Goal: Task Accomplishment & Management: Use online tool/utility

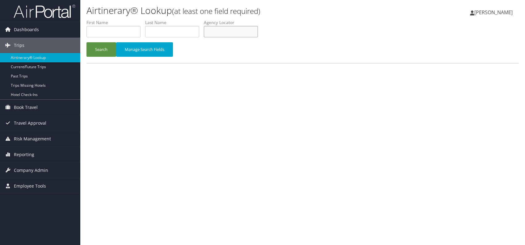
paste input "EUSWXA"
type input "EUSWXA"
click at [100, 44] on button "Search" at bounding box center [101, 49] width 30 height 15
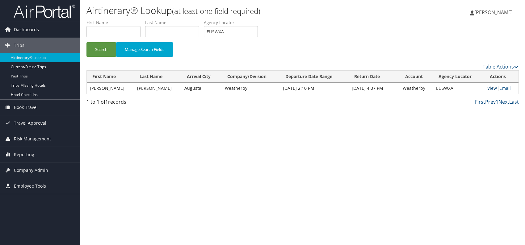
click at [490, 88] on link "View" at bounding box center [492, 88] width 10 height 6
click at [505, 88] on link "Email" at bounding box center [504, 88] width 11 height 6
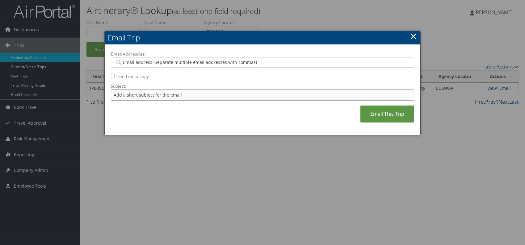
click at [189, 98] on input "Subject:" at bounding box center [262, 94] width 303 height 11
drag, startPoint x: 195, startPoint y: 95, endPoint x: 207, endPoint y: 95, distance: 12.7
click at [213, 95] on input "Itinerary change. Please see notes in TR-752077" at bounding box center [262, 94] width 303 height 11
paste input "46882"
type input "Itinerary change. Please see notes in TR-746882"
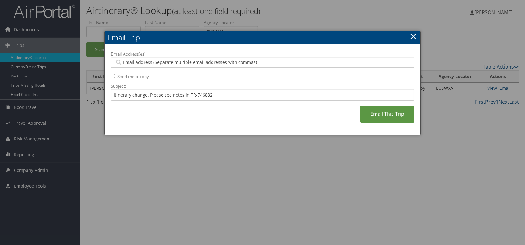
click at [230, 127] on div "Email Address(es): Send me a copy Subject: Itinerary change. Please see notes i…" at bounding box center [262, 90] width 303 height 78
paste input "peta.laidley@weatherbyhealthcare.com"
type input "peta.laidley@weatherbyhealthcare.com"
click at [263, 116] on div "Email Address(es): peta.laidley@weatherbyhealthcare.com peta.laidley@weatherbyh…" at bounding box center [262, 90] width 303 height 78
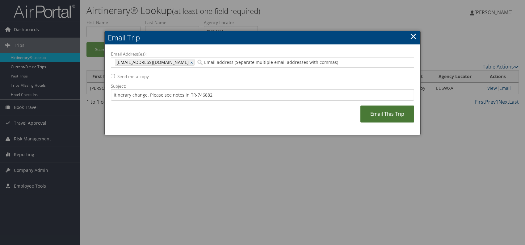
click at [385, 113] on link "Email This Trip" at bounding box center [387, 114] width 54 height 17
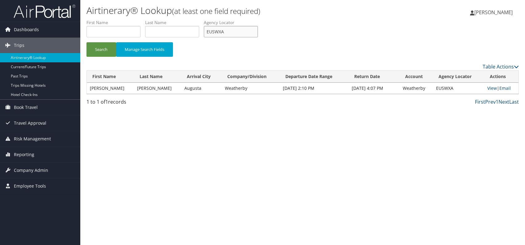
drag, startPoint x: 228, startPoint y: 32, endPoint x: 203, endPoint y: 31, distance: 25.3
click at [203, 19] on ul "First Name Last Name Departure City Arrival City Company/Division Airport/City …" at bounding box center [302, 19] width 432 height 0
paste input "SRGCT"
click at [104, 49] on button "Search" at bounding box center [101, 49] width 30 height 15
drag, startPoint x: 208, startPoint y: 31, endPoint x: 215, endPoint y: 30, distance: 7.1
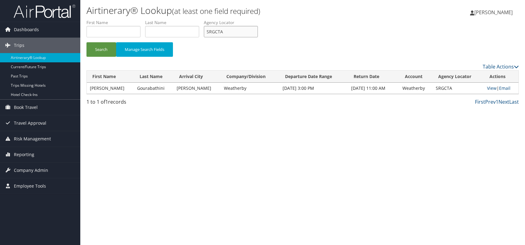
click at [206, 31] on input "SRGCTA" at bounding box center [231, 31] width 54 height 11
paste input "ADXSIX"
click at [108, 48] on button "Search" at bounding box center [101, 49] width 30 height 15
drag, startPoint x: 234, startPoint y: 34, endPoint x: 214, endPoint y: 31, distance: 20.2
click at [197, 19] on ul "First Name Last Name Departure City Arrival City Company/Division Airport/City …" at bounding box center [302, 19] width 432 height 0
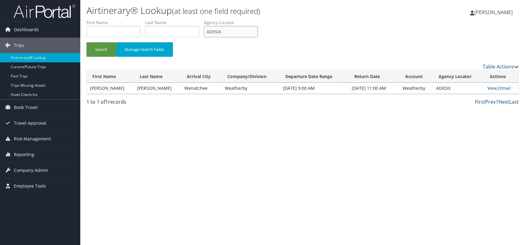
paste input "INKEYI"
type input "INKEYI"
click at [104, 51] on button "Search" at bounding box center [101, 49] width 30 height 15
drag, startPoint x: 226, startPoint y: 33, endPoint x: 202, endPoint y: 33, distance: 24.1
click at [202, 19] on ul "First Name Last Name Departure City Arrival City Company/Division Airport/City …" at bounding box center [302, 19] width 432 height 0
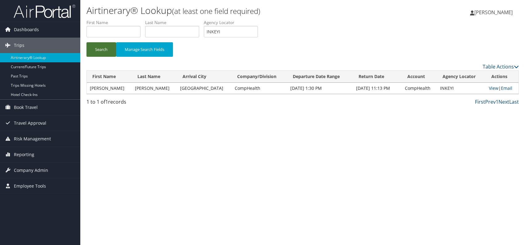
click at [97, 47] on button "Search" at bounding box center [101, 49] width 30 height 15
click at [507, 87] on link "Email" at bounding box center [506, 88] width 11 height 6
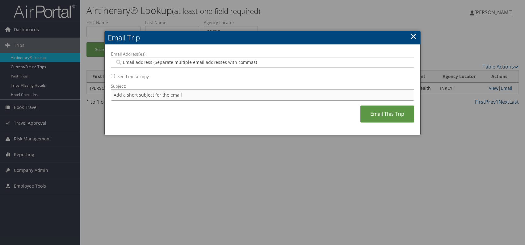
click at [171, 94] on input "Subject:" at bounding box center [262, 94] width 303 height 11
click at [201, 94] on input "Itinerary change. Please see notes in TR-752077" at bounding box center [262, 94] width 303 height 11
paste input "300"
type input "Itinerary change. Please see notes in TR-752300"
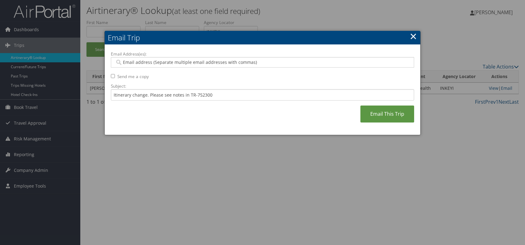
click at [245, 118] on div "Email Address(es): Send me a copy Subject: Itinerary change. Please see notes i…" at bounding box center [262, 90] width 303 height 78
paste input "katie.blackwell@comphealth.com"
type input "katie.blackwell@comphealth.com"
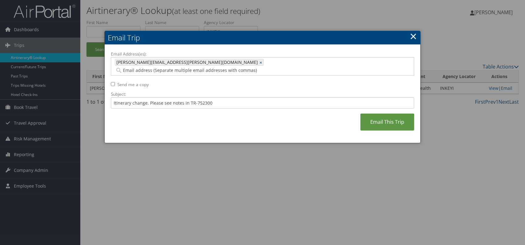
click at [244, 114] on div "Email Address(es): katie.blackwell@comphealth.com katie.blackwell@comphealth.co…" at bounding box center [262, 94] width 303 height 86
click at [378, 114] on link "Email This Trip" at bounding box center [387, 122] width 54 height 17
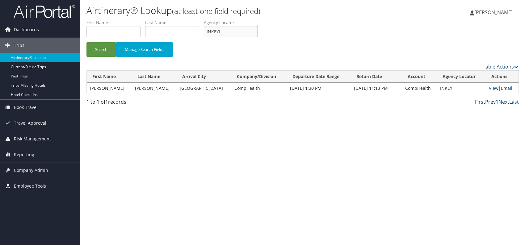
drag, startPoint x: 231, startPoint y: 31, endPoint x: 198, endPoint y: 28, distance: 33.1
click at [198, 19] on ul "First Name Last Name Departure City Arrival City Company/Division Airport/City …" at bounding box center [302, 19] width 432 height 0
paste input "UXDOOV"
click at [100, 52] on button "Search" at bounding box center [101, 49] width 30 height 15
drag, startPoint x: 232, startPoint y: 28, endPoint x: 209, endPoint y: 28, distance: 23.8
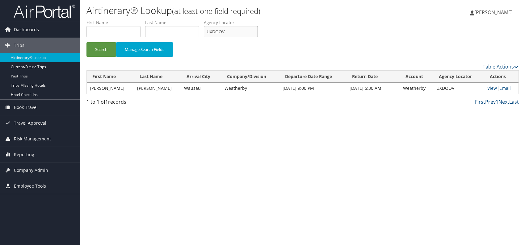
click at [209, 28] on input "UXDOOV" at bounding box center [231, 31] width 54 height 11
paste input "OVTXAK"
type input "OVTXAK"
drag, startPoint x: 102, startPoint y: 53, endPoint x: 107, endPoint y: 45, distance: 9.2
click at [102, 53] on button "Search" at bounding box center [101, 49] width 30 height 15
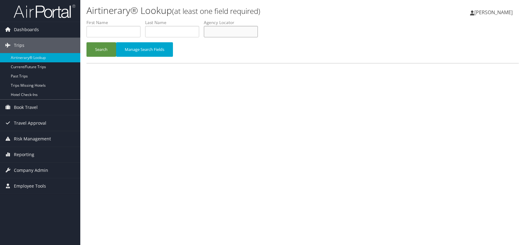
paste input "UTUOYH"
click at [104, 50] on button "Search" at bounding box center [101, 49] width 30 height 15
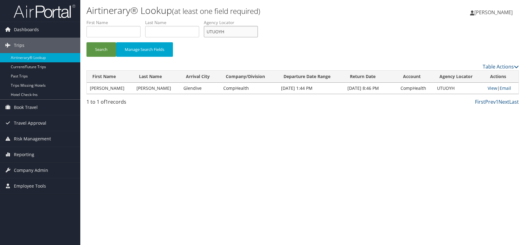
drag, startPoint x: 226, startPoint y: 30, endPoint x: 210, endPoint y: 32, distance: 16.1
click at [210, 32] on input "UTUOYH" at bounding box center [231, 31] width 54 height 11
type input "U"
paste input "KSPMOY"
click at [102, 50] on button "Search" at bounding box center [101, 49] width 30 height 15
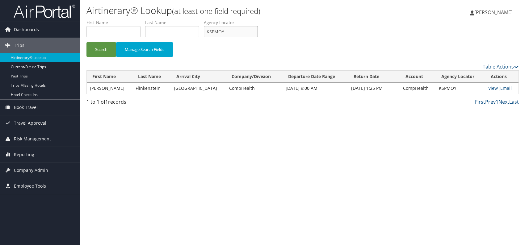
drag, startPoint x: 225, startPoint y: 34, endPoint x: 204, endPoint y: 31, distance: 21.3
click at [204, 19] on ul "First Name Last Name Departure City Arrival City Company/Division Airport/City …" at bounding box center [302, 19] width 432 height 0
paste input "julie.hinkle@comphealth.com"
type input "julie.hinkle@comphealth.com"
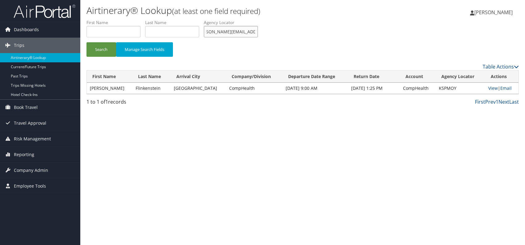
scroll to position [0, 0]
click at [502, 86] on link "Email" at bounding box center [505, 88] width 11 height 6
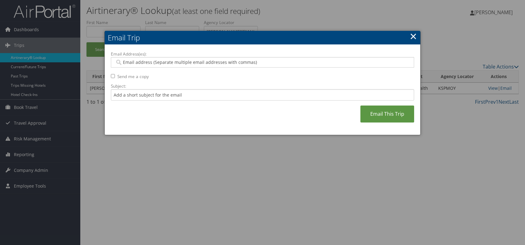
paste input "julie.hinkle@comphealth.com"
type input "julie.hinkle@comphealth.com"
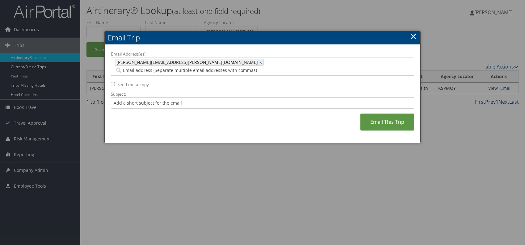
click at [191, 114] on div "Email Address(es): julie.hinkle@comphealth.com julie.hinkle@comphealth.com × Se…" at bounding box center [262, 94] width 303 height 86
click at [175, 97] on input "Subject:" at bounding box center [262, 102] width 303 height 11
click at [200, 97] on input "Itinerary change. Please see notes in TR-752077" at bounding box center [262, 102] width 303 height 11
paste input "48215"
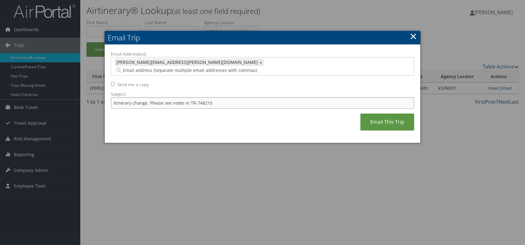
type input "Itinerary change. Please see notes in TR-748215"
click at [254, 123] on div "Email Address(es): julie.hinkle@comphealth.com julie.hinkle@comphealth.com × Se…" at bounding box center [262, 94] width 303 height 86
click at [373, 117] on link "Email This Trip" at bounding box center [387, 122] width 54 height 17
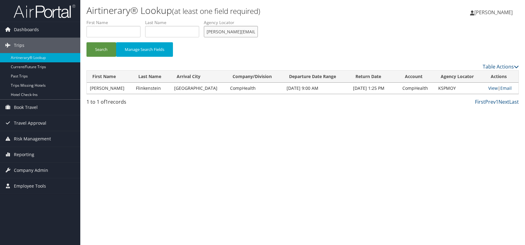
scroll to position [0, 10]
drag, startPoint x: 207, startPoint y: 31, endPoint x: 287, endPoint y: 35, distance: 79.4
click at [287, 35] on form "First Name Last Name Departure City Arrival City Company/Division Airport/City …" at bounding box center [302, 40] width 432 height 43
paste input "UPKQTC"
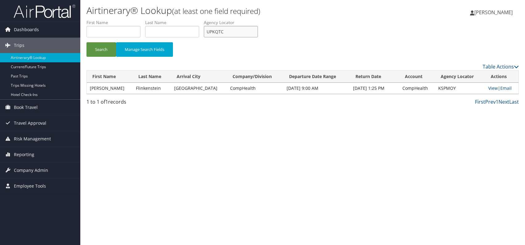
click at [218, 29] on input "UPKQTC" at bounding box center [231, 31] width 54 height 11
click at [105, 48] on button "Search" at bounding box center [101, 49] width 30 height 15
click at [488, 90] on link "View" at bounding box center [493, 88] width 10 height 6
drag, startPoint x: 216, startPoint y: 34, endPoint x: 207, endPoint y: 36, distance: 9.5
click at [207, 36] on input "UPKQTC" at bounding box center [231, 31] width 54 height 11
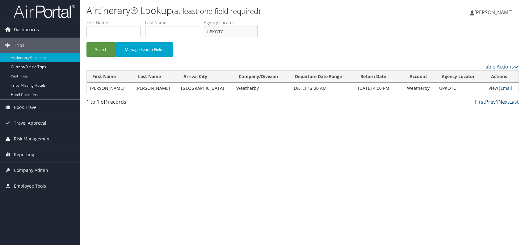
paste input "YGFVGN"
click at [101, 47] on button "Search" at bounding box center [101, 49] width 30 height 15
click at [488, 88] on link "View" at bounding box center [493, 88] width 10 height 6
drag, startPoint x: 223, startPoint y: 28, endPoint x: 204, endPoint y: 29, distance: 19.2
click at [204, 19] on ul "First Name Last Name Departure City Arrival City Company/Division Airport/City …" at bounding box center [302, 19] width 432 height 0
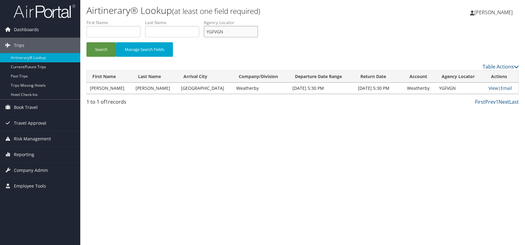
paste input "DNAJHY"
click at [97, 45] on button "Search" at bounding box center [101, 49] width 30 height 15
drag, startPoint x: 228, startPoint y: 30, endPoint x: 204, endPoint y: 35, distance: 24.7
click at [204, 19] on ul "First Name Last Name Departure City Arrival City Company/Division Airport/City …" at bounding box center [302, 19] width 432 height 0
paste input "KZUTUD"
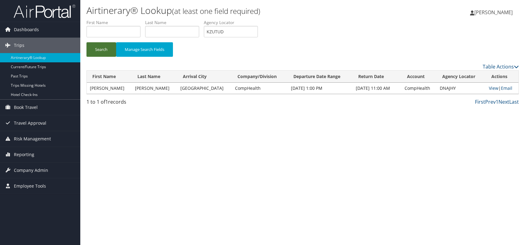
click at [101, 49] on button "Search" at bounding box center [101, 49] width 30 height 15
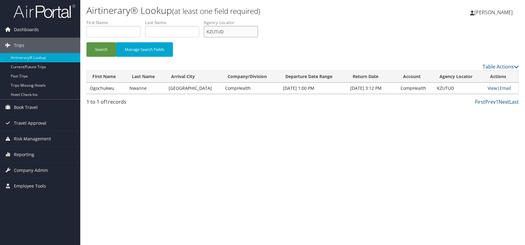
drag, startPoint x: 228, startPoint y: 31, endPoint x: 201, endPoint y: 32, distance: 27.2
click at [201, 19] on ul "First Name Last Name Departure City Arrival City Company/Division Airport/City …" at bounding box center [302, 19] width 432 height 0
paste input "LYCXAV"
click at [102, 49] on button "Search" at bounding box center [101, 49] width 30 height 15
drag, startPoint x: 226, startPoint y: 31, endPoint x: 206, endPoint y: 32, distance: 19.8
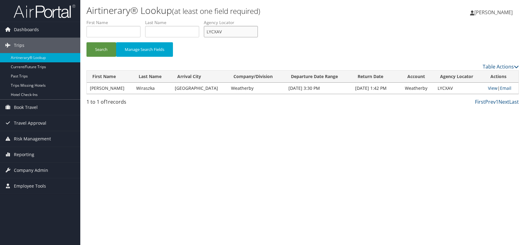
click at [205, 19] on ul "First Name Last Name Departure City Arrival City Company/Division Airport/City …" at bounding box center [302, 19] width 432 height 0
paste input "YIFYKY"
type input "YIFYKY"
click at [100, 49] on button "Search" at bounding box center [101, 49] width 30 height 15
click at [21, 159] on span "Reporting" at bounding box center [24, 154] width 20 height 15
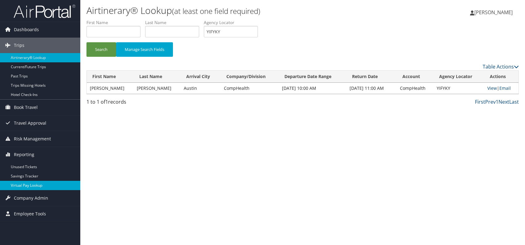
click at [41, 184] on link "Virtual Pay Lookup" at bounding box center [40, 185] width 80 height 9
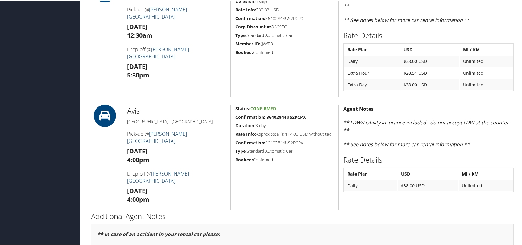
scroll to position [187, 0]
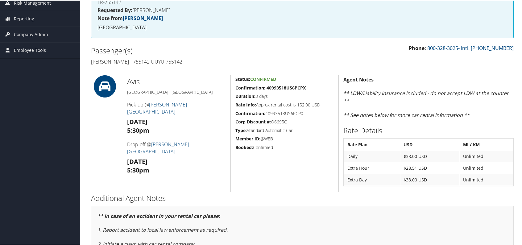
scroll to position [73, 0]
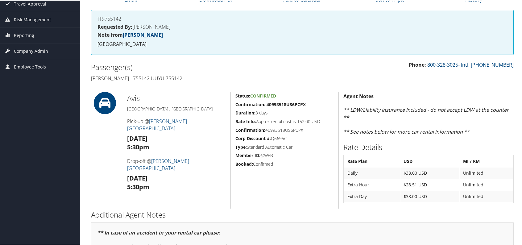
click at [392, 78] on div "Phone: 800-328-3025- Intl. 801-930-4400 Passenger(s) Anthony Okafor - 755142 UU…" at bounding box center [302, 71] width 432 height 23
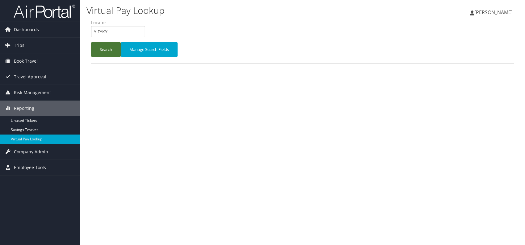
type input "YIFYKY"
click at [100, 45] on button "Search" at bounding box center [106, 49] width 30 height 15
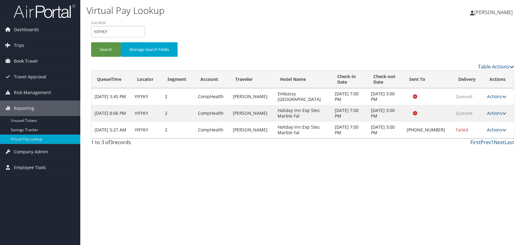
click at [497, 130] on link "Actions" at bounding box center [496, 130] width 19 height 6
click at [469, 149] on link "Logs" at bounding box center [476, 149] width 53 height 10
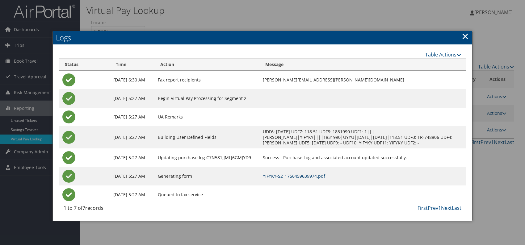
click at [321, 176] on link "YIFYKY-S2_1756459639974.pdf" at bounding box center [294, 176] width 62 height 6
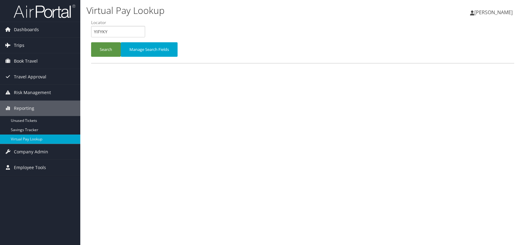
click at [20, 45] on span "Trips" at bounding box center [19, 45] width 10 height 15
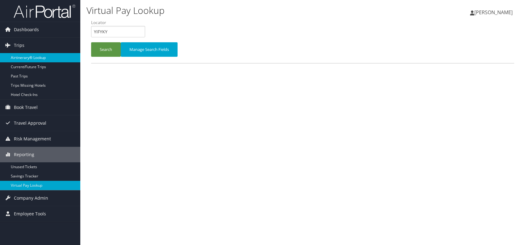
click at [25, 56] on link "Airtinerary® Lookup" at bounding box center [40, 57] width 80 height 9
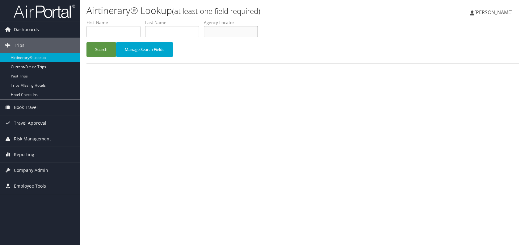
paste input "JOPDDS"
type input "JOPDDS"
click at [103, 47] on button "Search" at bounding box center [101, 49] width 30 height 15
paste input "CCIOZG"
type input "CCIOZG"
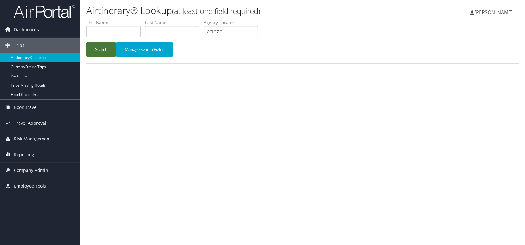
click at [102, 52] on button "Search" at bounding box center [101, 49] width 30 height 15
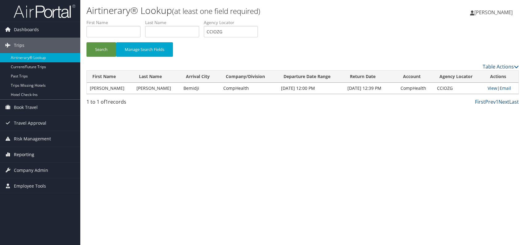
click at [26, 152] on span "Reporting" at bounding box center [24, 154] width 20 height 15
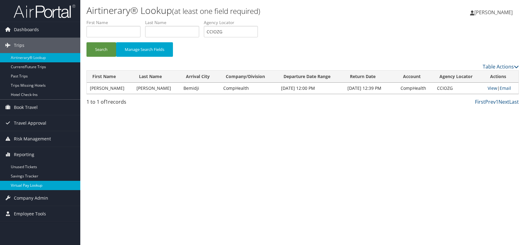
click at [30, 186] on link "Virtual Pay Lookup" at bounding box center [40, 185] width 80 height 9
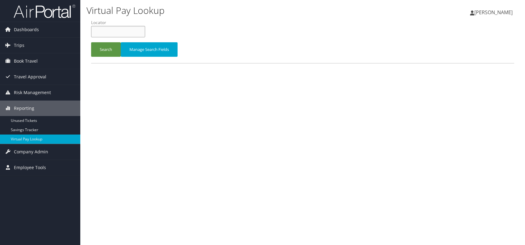
paste input "HMZAXL"
type input "HMZAXL"
click at [100, 51] on button "Search" at bounding box center [106, 49] width 30 height 15
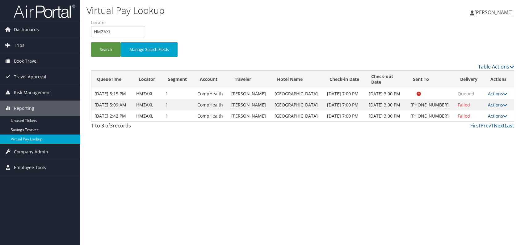
click at [495, 119] on link "Actions" at bounding box center [497, 116] width 19 height 6
click at [466, 152] on link "Logs" at bounding box center [476, 149] width 53 height 10
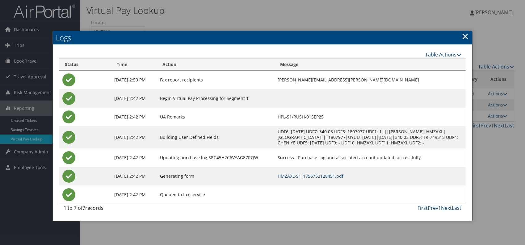
click at [338, 179] on link "HMZAXL-S1_1756752128451.pdf" at bounding box center [310, 176] width 66 height 6
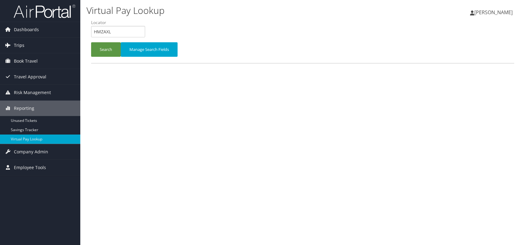
drag, startPoint x: 23, startPoint y: 43, endPoint x: 32, endPoint y: 43, distance: 9.9
click at [22, 43] on span "Trips" at bounding box center [19, 45] width 10 height 15
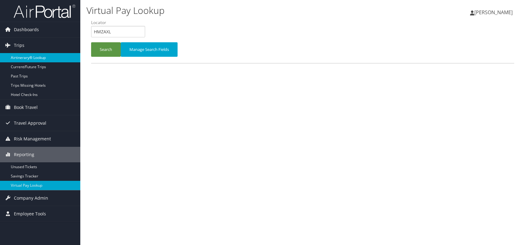
click at [28, 57] on link "Airtinerary® Lookup" at bounding box center [40, 57] width 80 height 9
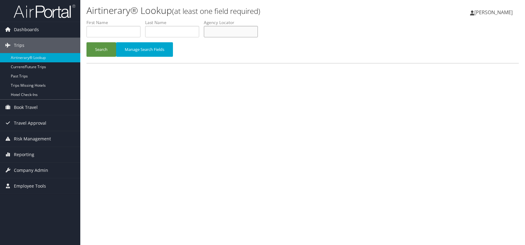
paste input "FBOGXV"
type input "FBOGXV"
click at [96, 46] on button "Search" at bounding box center [101, 49] width 30 height 15
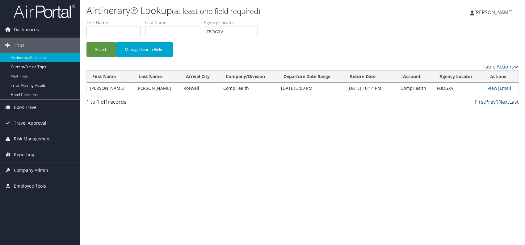
click at [509, 88] on link "Email" at bounding box center [504, 88] width 11 height 6
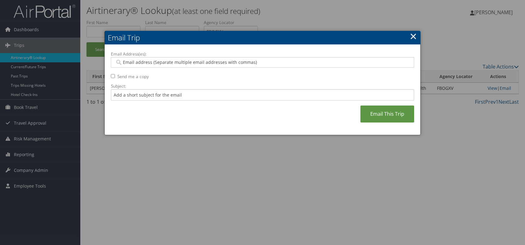
paste input "gabriel.santiago-mas@comphealth.com"
type input "gabriel.santiago-mas@comphealth.com"
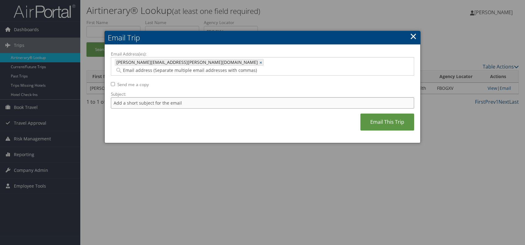
click at [151, 97] on input "Subject:" at bounding box center [262, 102] width 303 height 11
click at [200, 97] on input "Itinerary change. Please see notes in TR-752077" at bounding box center [262, 102] width 303 height 11
drag, startPoint x: 194, startPoint y: 93, endPoint x: 214, endPoint y: 94, distance: 19.5
click at [214, 97] on input "Itinerary change. Please see notes in TR-752077" at bounding box center [262, 102] width 303 height 11
paste input "49135"
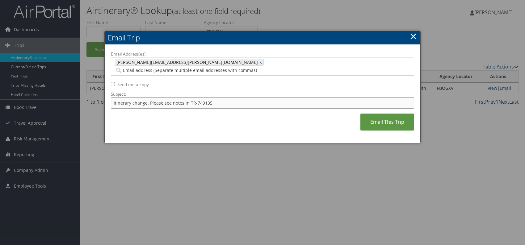
type input "Itinerary change. Please see notes in TR-749135"
drag, startPoint x: 237, startPoint y: 111, endPoint x: 264, endPoint y: 110, distance: 26.6
click at [238, 110] on div "Email Address(es): gabriel.santiago-mas@comphealth.com gabriel.santiago-mas@com…" at bounding box center [262, 94] width 303 height 86
click at [393, 114] on link "Email This Trip" at bounding box center [387, 122] width 54 height 17
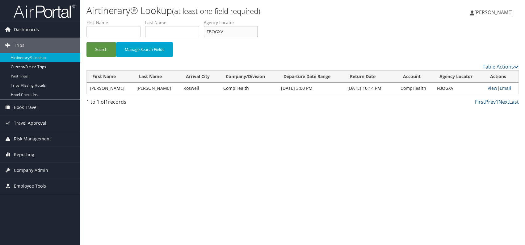
drag, startPoint x: 221, startPoint y: 30, endPoint x: 199, endPoint y: 34, distance: 22.0
click at [199, 19] on ul "First Name Last Name Departure City Arrival City Company/Division Airport/City …" at bounding box center [302, 19] width 432 height 0
drag, startPoint x: 223, startPoint y: 32, endPoint x: 216, endPoint y: 33, distance: 6.9
click at [206, 34] on input "FBOGXV" at bounding box center [231, 31] width 54 height 11
paste input "NSGNPQ"
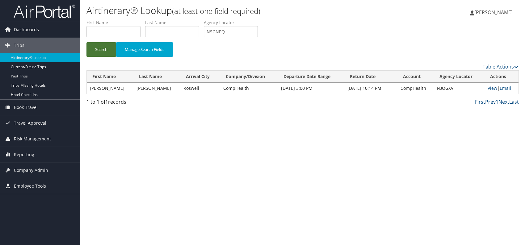
click at [103, 48] on button "Search" at bounding box center [101, 49] width 30 height 15
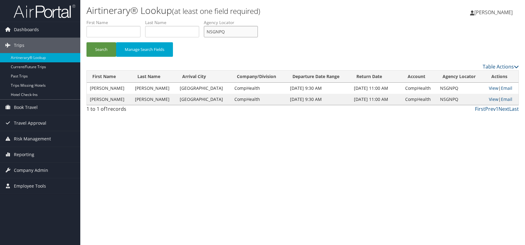
drag, startPoint x: 225, startPoint y: 31, endPoint x: 214, endPoint y: 31, distance: 11.1
click at [209, 31] on input "NSGNPQ" at bounding box center [231, 31] width 54 height 11
paste input "IAQVPG"
drag, startPoint x: 102, startPoint y: 53, endPoint x: 105, endPoint y: 41, distance: 12.7
click at [102, 53] on button "Search" at bounding box center [101, 49] width 30 height 15
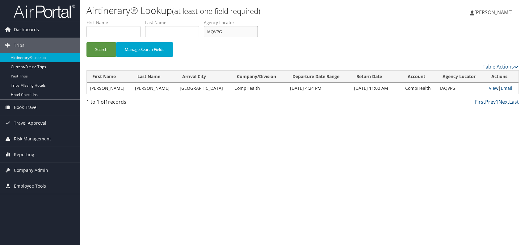
drag, startPoint x: 230, startPoint y: 31, endPoint x: 207, endPoint y: 31, distance: 23.5
click at [207, 31] on input "IAQVPG" at bounding box center [231, 31] width 54 height 11
paste input "LZQGIJ"
type input "LZQGIJ"
click at [105, 49] on button "Search" at bounding box center [101, 49] width 30 height 15
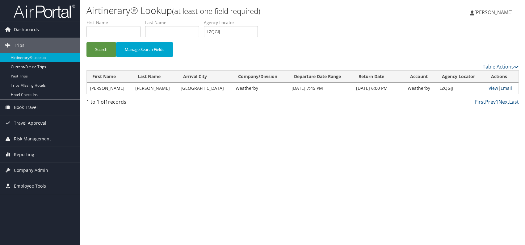
click at [502, 90] on link "Email" at bounding box center [505, 88] width 11 height 6
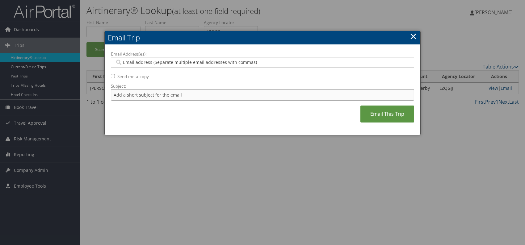
drag, startPoint x: 156, startPoint y: 93, endPoint x: 158, endPoint y: 98, distance: 5.2
click at [156, 93] on input "Subject:" at bounding box center [262, 94] width 303 height 11
click at [200, 95] on input "Itinerary change. Please see notes in TR-752077" at bounding box center [262, 94] width 303 height 11
paste input "44823"
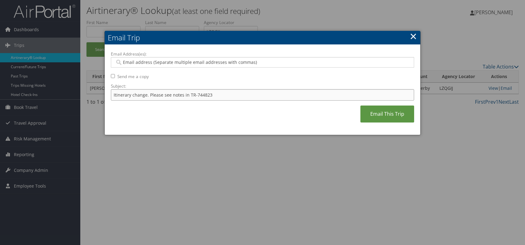
type input "Itinerary change. Please see notes in TR-744823"
click at [226, 123] on div "Email Address(es): Send me a copy Subject: Itinerary change. Please see notes i…" at bounding box center [262, 90] width 303 height 78
paste input "kristina.beitzel@weatherbyhealthcare.com"
type input "kristina.beitzel@weatherbyhealthcare.com"
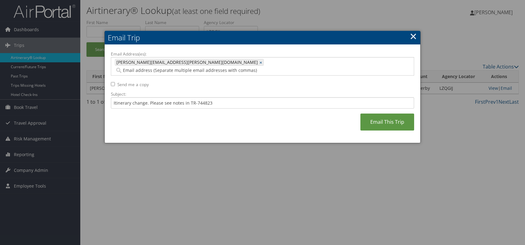
click at [240, 115] on div "Email Address(es): kristina.beitzel@weatherbyhealthcare.com kristina.beitzel@we…" at bounding box center [262, 94] width 303 height 86
click at [375, 116] on link "Email This Trip" at bounding box center [387, 122] width 54 height 17
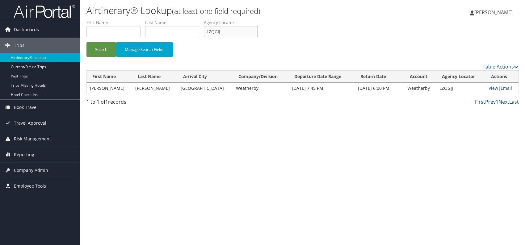
drag, startPoint x: 219, startPoint y: 31, endPoint x: 200, endPoint y: 30, distance: 19.2
click at [200, 19] on ul "First Name Last Name Departure City Arrival City Company/Division Airport/City …" at bounding box center [302, 19] width 432 height 0
paste input "NXPFKA"
type input "NXPFKA"
click at [107, 39] on li "First Name" at bounding box center [115, 30] width 59 height 23
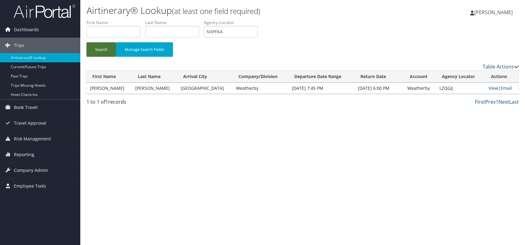
click at [103, 50] on button "Search" at bounding box center [101, 49] width 30 height 15
click at [505, 89] on link "Email" at bounding box center [505, 88] width 11 height 6
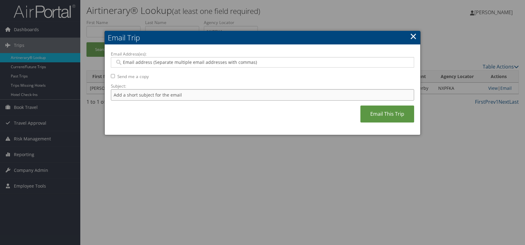
click at [226, 94] on input "Subject:" at bounding box center [262, 94] width 303 height 11
click at [201, 95] on input "Itinerary change. Please see notes in TR-752077" at bounding box center [262, 94] width 303 height 11
paste input "46456"
type input "Itinerary change. Please see notes in TR-746456"
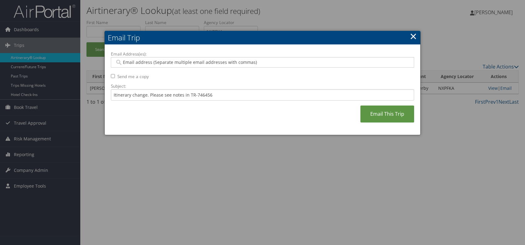
paste input "stephanie.diaz@weatherbyhealthcare.com"
type input "stephanie.diaz@weatherbyhealthcare.com"
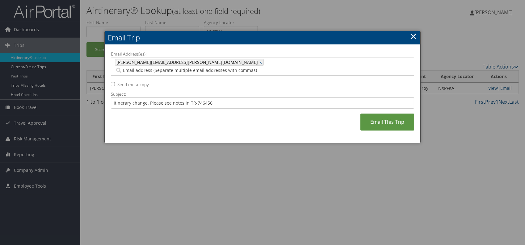
click at [228, 117] on div "Email Address(es): stephanie.diaz@weatherbyhealthcare.com stephanie.diaz@weathe…" at bounding box center [262, 94] width 303 height 86
click at [375, 114] on link "Email This Trip" at bounding box center [387, 122] width 54 height 17
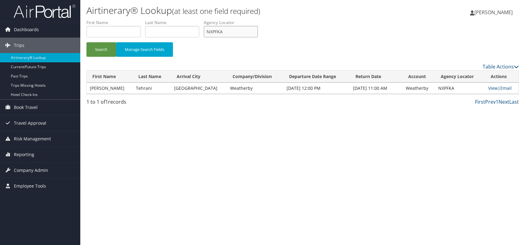
drag, startPoint x: 229, startPoint y: 30, endPoint x: 207, endPoint y: 31, distance: 21.7
click at [207, 31] on input "NXPFKA" at bounding box center [231, 31] width 54 height 11
paste input "AZMKUB"
type input "AZMKUB"
drag, startPoint x: 103, startPoint y: 53, endPoint x: 111, endPoint y: 38, distance: 16.8
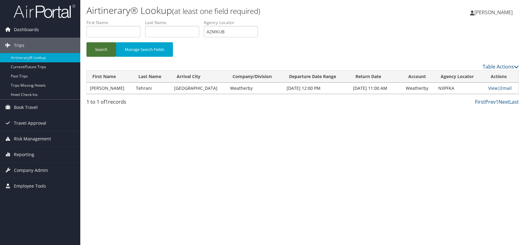
click at [103, 53] on button "Search" at bounding box center [101, 49] width 30 height 15
click at [508, 87] on link "Email" at bounding box center [505, 88] width 11 height 6
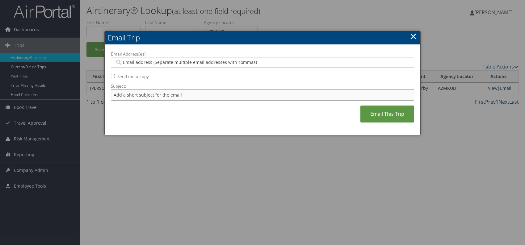
click at [183, 93] on input "Subject:" at bounding box center [262, 94] width 303 height 11
click at [199, 95] on input "Itinerary change. Please see notes in TR-752077" at bounding box center [262, 94] width 303 height 11
paste input "45385"
type input "Itinerary change. Please see notes in TR-745385"
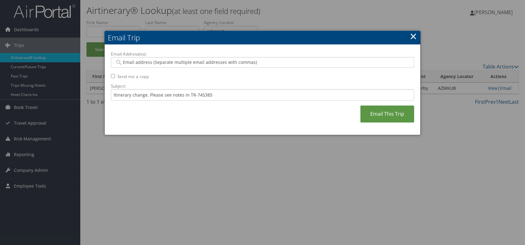
drag, startPoint x: 231, startPoint y: 121, endPoint x: 224, endPoint y: 113, distance: 10.9
click at [232, 120] on div "Email Address(es): Send me a copy Subject: Itinerary change. Please see notes i…" at bounding box center [262, 90] width 303 height 78
paste input "stephanie.diaz@weatherbyhealthcare.com"
type input "stephanie.diaz@weatherbyhealthcare.com"
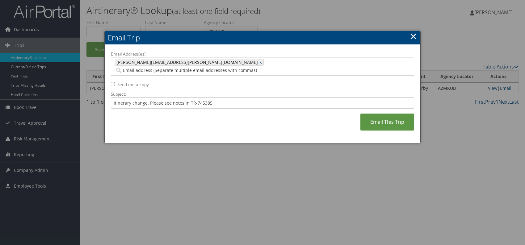
click at [246, 113] on div "Email Address(es): stephanie.diaz@weatherbyhealthcare.com stephanie.diaz@weathe…" at bounding box center [262, 94] width 303 height 86
click at [370, 114] on link "Email This Trip" at bounding box center [387, 122] width 54 height 17
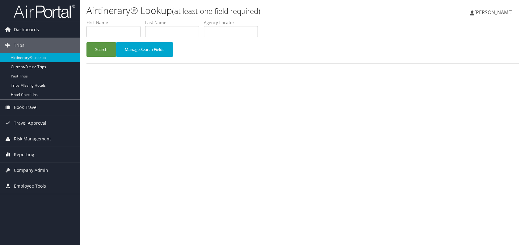
click at [22, 151] on span "Reporting" at bounding box center [24, 154] width 20 height 15
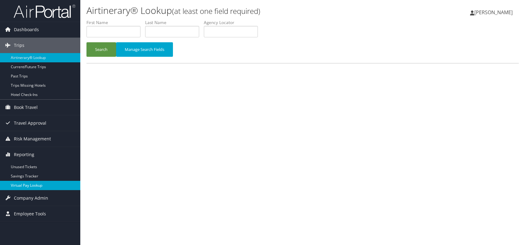
click at [34, 188] on link "Virtual Pay Lookup" at bounding box center [40, 185] width 80 height 9
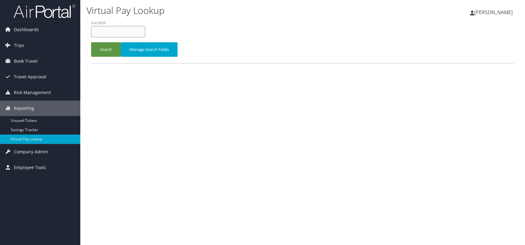
paste input "CJHEHB"
type input "CJHEHB"
click at [106, 53] on button "Search" at bounding box center [106, 49] width 30 height 15
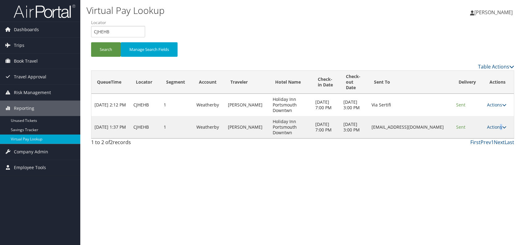
click at [501, 127] on link "Actions" at bounding box center [496, 127] width 19 height 6
click at [484, 146] on link "Logs" at bounding box center [485, 146] width 39 height 10
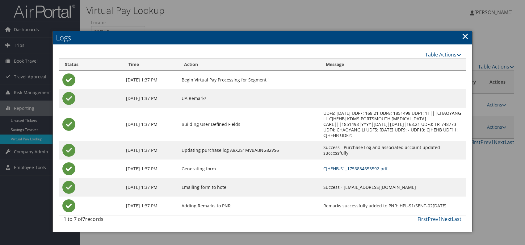
click at [327, 166] on link "CJHEHB-S1_1756834653592.pdf" at bounding box center [355, 169] width 64 height 6
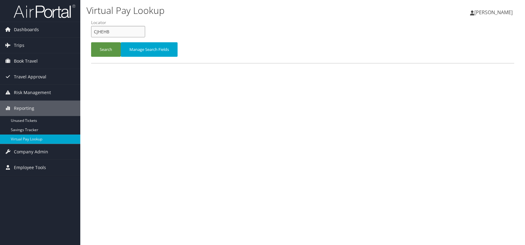
click at [91, 29] on form "QueueTime Locator CJHEHB Segment Account Traveler Hotel Name Check-in Date Chec…" at bounding box center [302, 40] width 423 height 43
paste input "NSRZZP"
click at [104, 32] on input "NSRZZP" at bounding box center [118, 31] width 54 height 11
type input "NSRZZP"
click at [104, 49] on button "Search" at bounding box center [106, 49] width 30 height 15
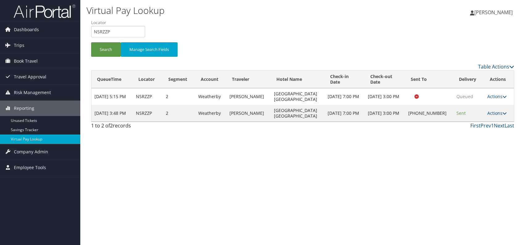
click at [491, 113] on link "Actions" at bounding box center [496, 113] width 19 height 6
click at [479, 130] on link "Logs" at bounding box center [477, 132] width 53 height 10
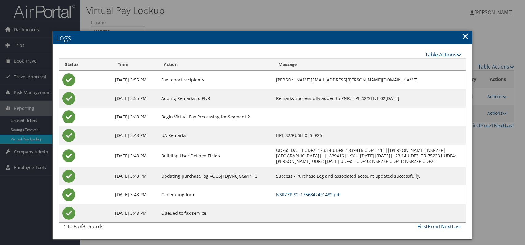
click at [336, 197] on link "NSRZZP-S2_1756842491482.pdf" at bounding box center [308, 195] width 65 height 6
